Goal: Transaction & Acquisition: Obtain resource

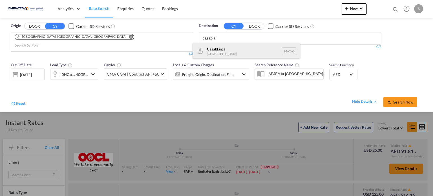
type input "casabla"
click at [214, 53] on div "Casabla nca [GEOGRAPHIC_DATA] [GEOGRAPHIC_DATA]" at bounding box center [246, 51] width 107 height 17
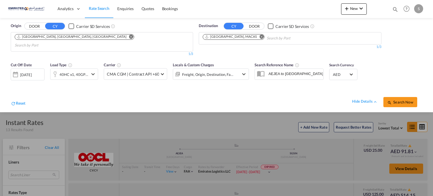
click at [32, 72] on div "[DATE]" at bounding box center [26, 74] width 12 height 5
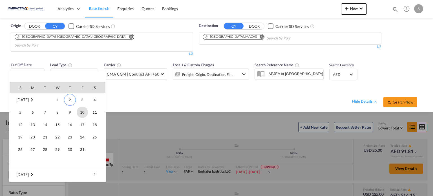
click at [82, 111] on span "10" at bounding box center [82, 112] width 11 height 11
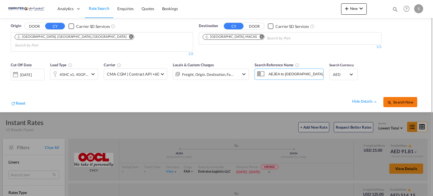
click at [390, 100] on md-icon "icon-magnify" at bounding box center [389, 102] width 5 height 5
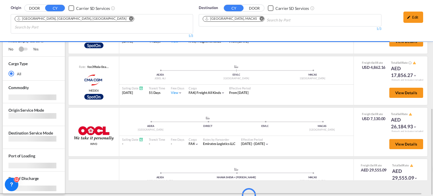
scroll to position [357, 0]
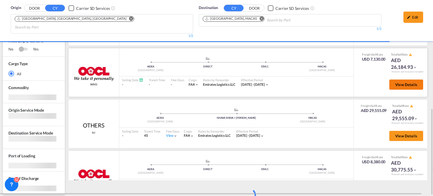
click at [401, 82] on span "View Details" at bounding box center [406, 84] width 22 height 5
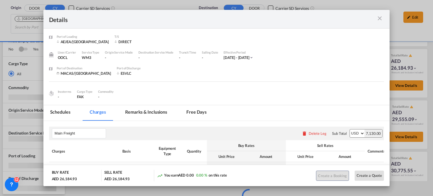
scroll to position [246, 0]
click at [380, 17] on md-icon "icon-close m-3 fg-AAA8AD cursor" at bounding box center [379, 18] width 7 height 7
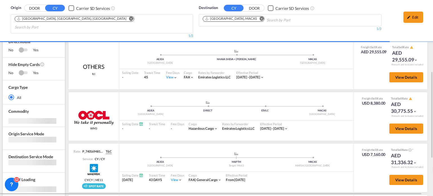
scroll to position [105, 0]
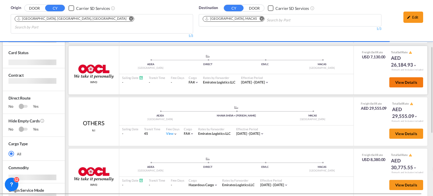
click at [394, 77] on button "View Details" at bounding box center [406, 82] width 34 height 10
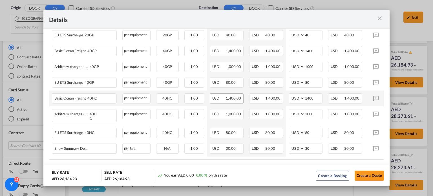
scroll to position [189, 0]
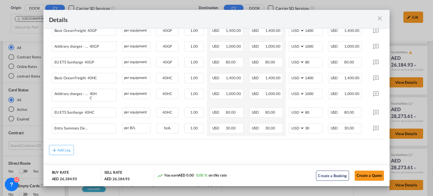
click at [380, 18] on md-icon "icon-close m-3 fg-AAA8AD cursor" at bounding box center [379, 18] width 7 height 7
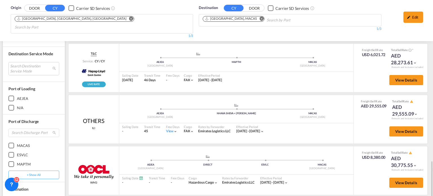
scroll to position [452, 0]
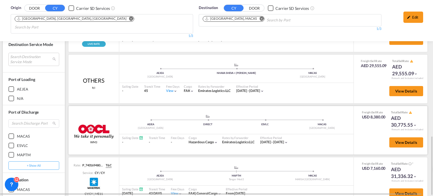
click at [260, 120] on div ".a{fill:#aaa8ad;} .a{fill:#aaa8ad;} AEJEA Port of [GEOGRAPHIC_DATA] DIRECT ESVL…" at bounding box center [236, 122] width 234 height 17
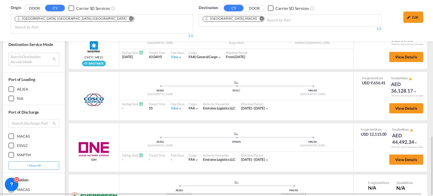
scroll to position [701, 0]
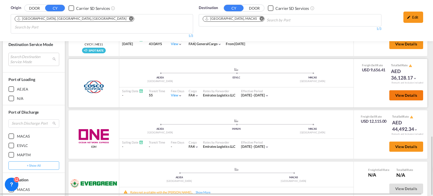
click at [395, 93] on span "View Details" at bounding box center [406, 95] width 22 height 5
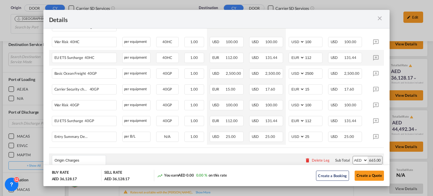
scroll to position [254, 0]
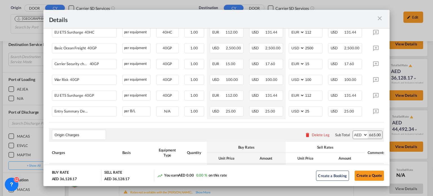
click at [380, 20] on md-icon "icon-close m-3 fg-AAA8AD cursor" at bounding box center [379, 18] width 7 height 7
